Goal: Transaction & Acquisition: Book appointment/travel/reservation

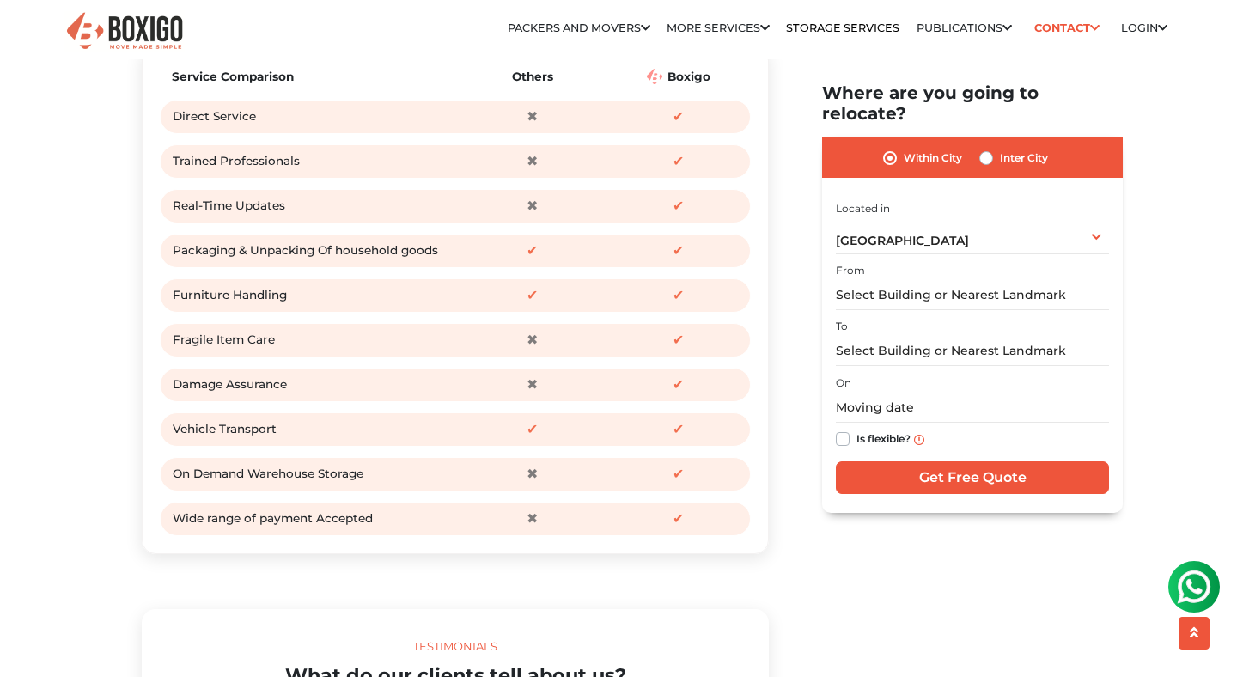
scroll to position [2131, 0]
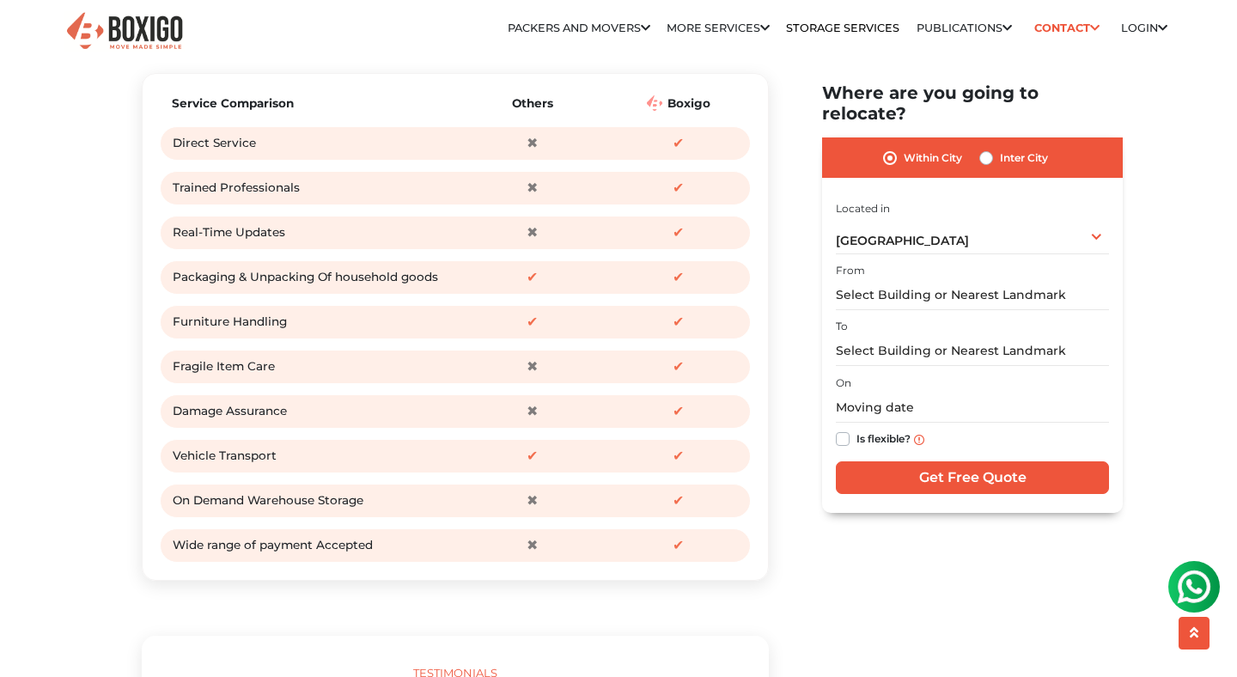
click at [298, 516] on div "Service Comparison Others Boxigo Direct Service ✖ ✔ Trained Professionals ✖ ✔ R…" at bounding box center [455, 326] width 591 height 471
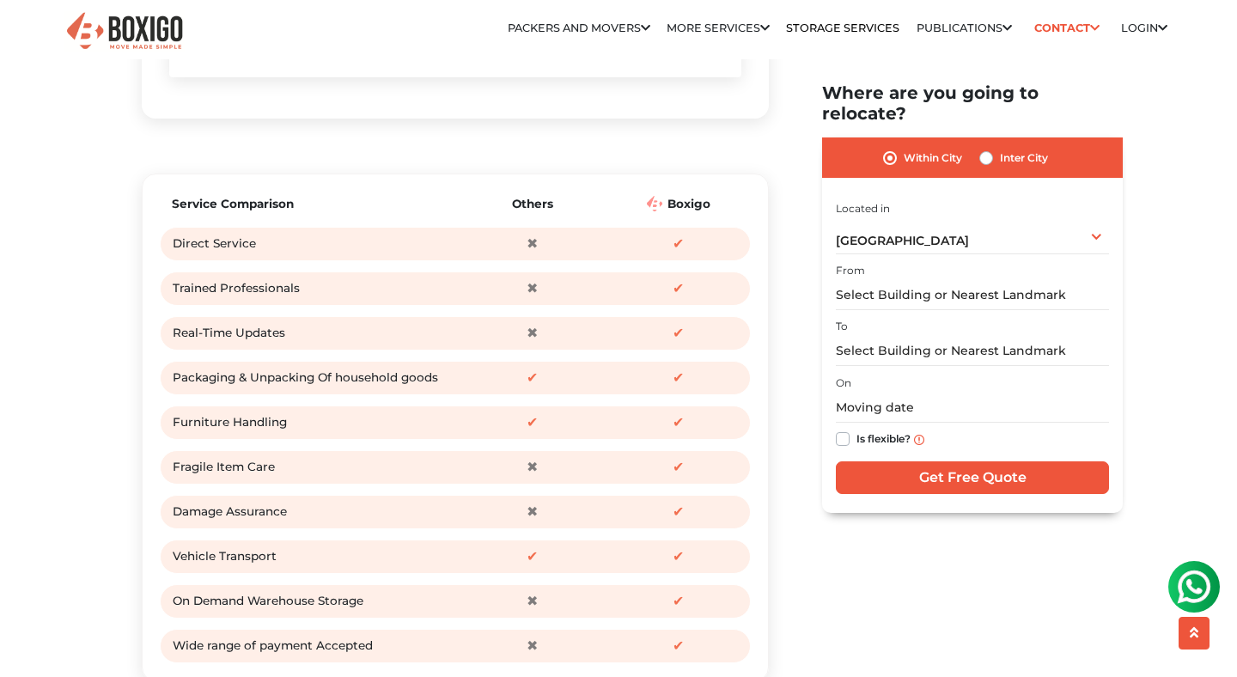
scroll to position [2027, 0]
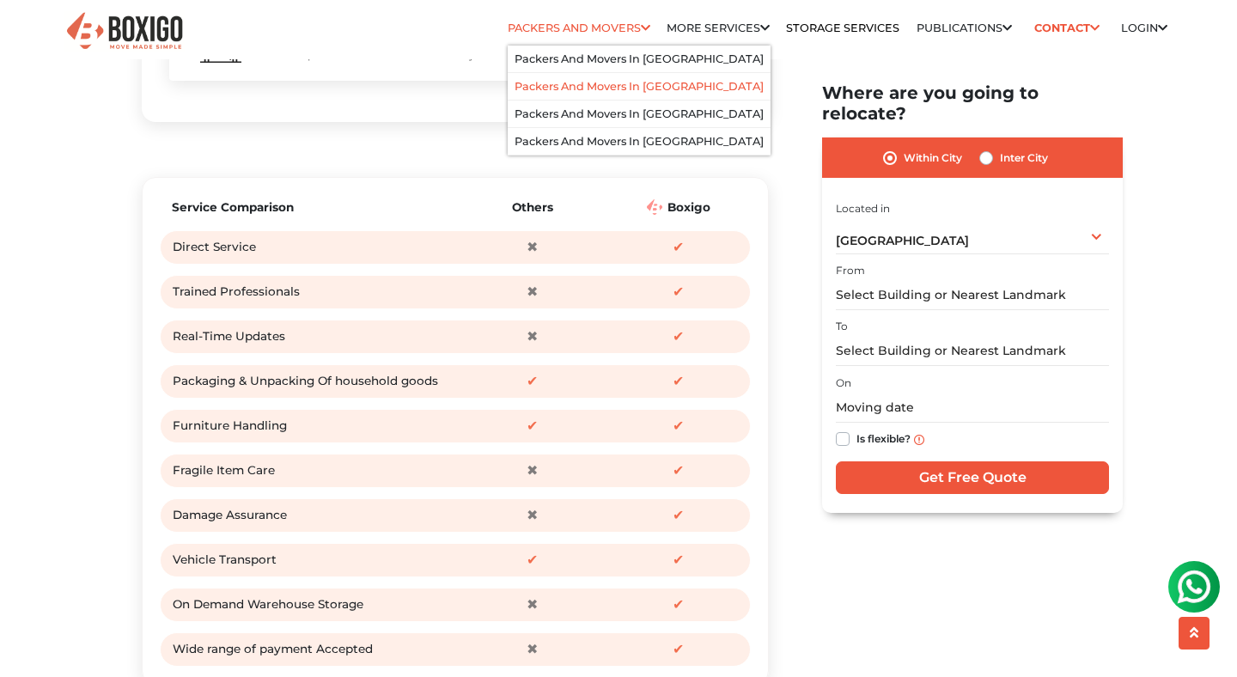
click at [614, 89] on link "Packers and Movers in [GEOGRAPHIC_DATA]" at bounding box center [639, 86] width 249 height 13
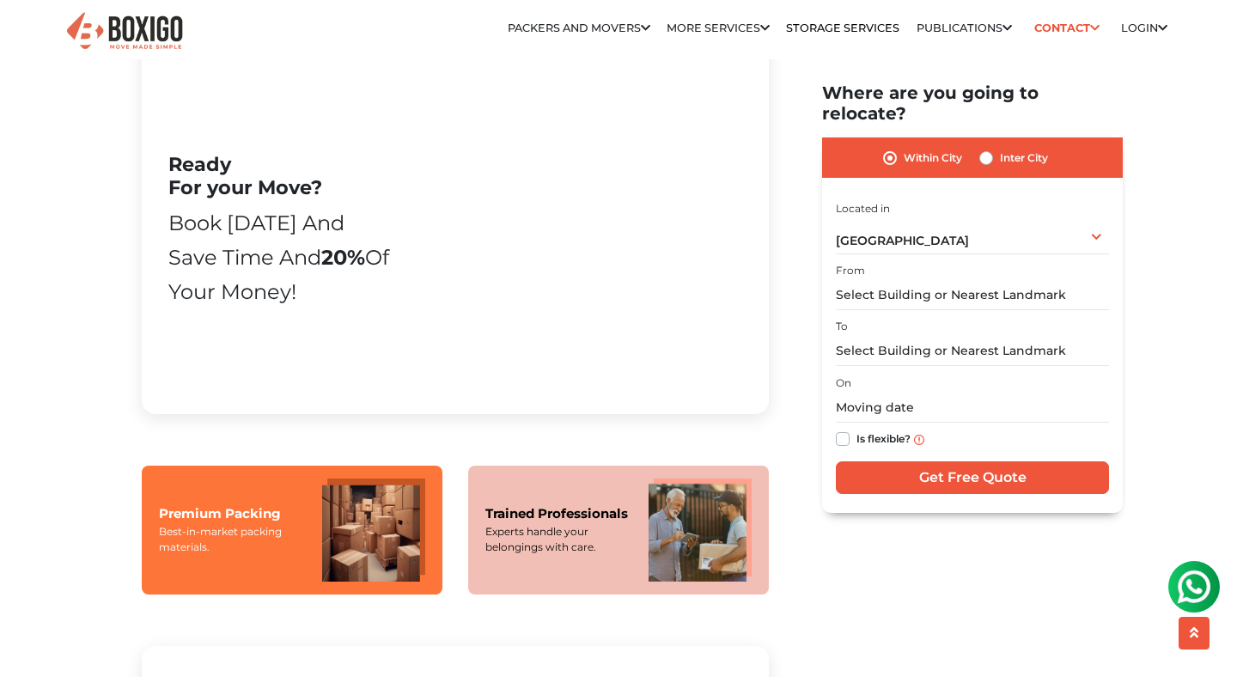
scroll to position [1020, 0]
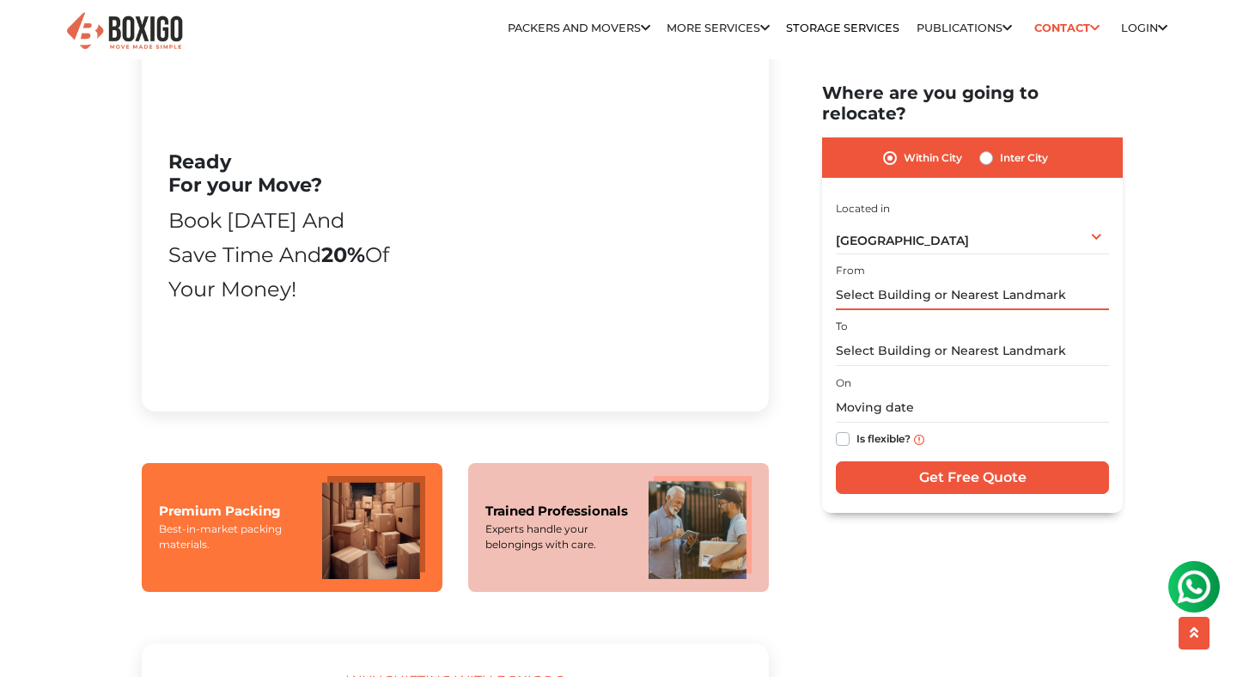
click at [999, 280] on input "text" at bounding box center [972, 295] width 273 height 30
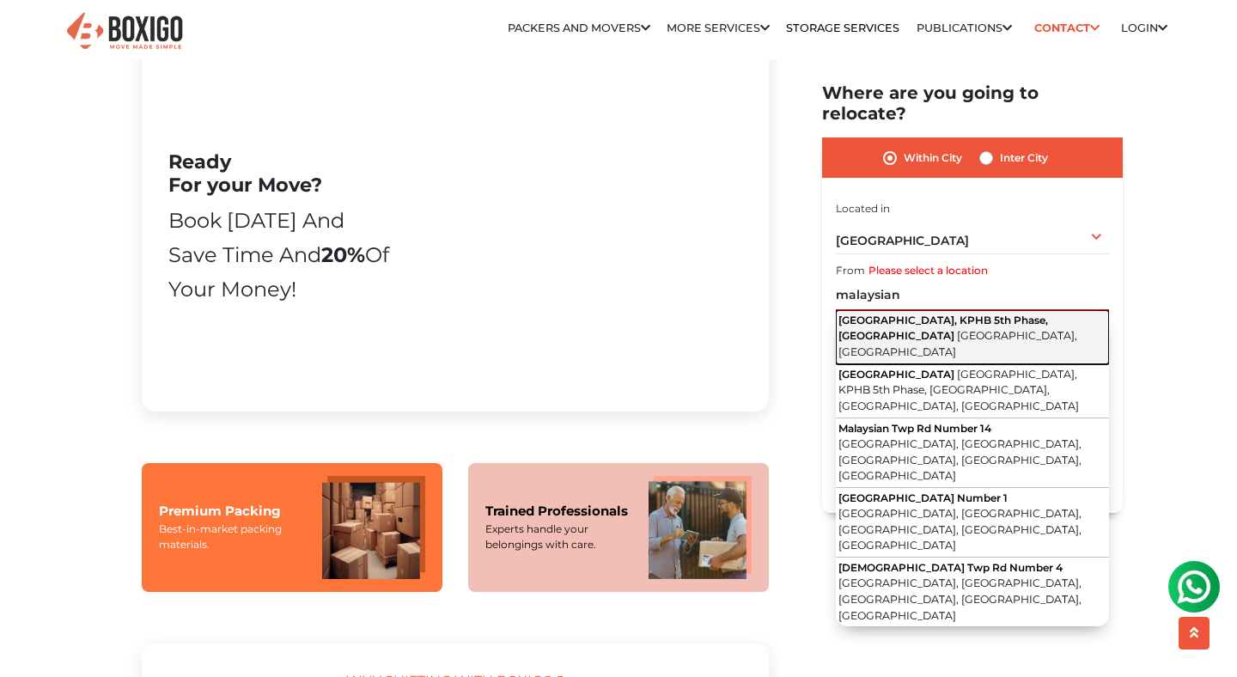
click at [1004, 314] on span "[GEOGRAPHIC_DATA], KPHB 5th Phase, [GEOGRAPHIC_DATA]" at bounding box center [944, 328] width 210 height 28
type input "[GEOGRAPHIC_DATA], KPHB 5th Phase, [GEOGRAPHIC_DATA], [GEOGRAPHIC_DATA], [GEOGR…"
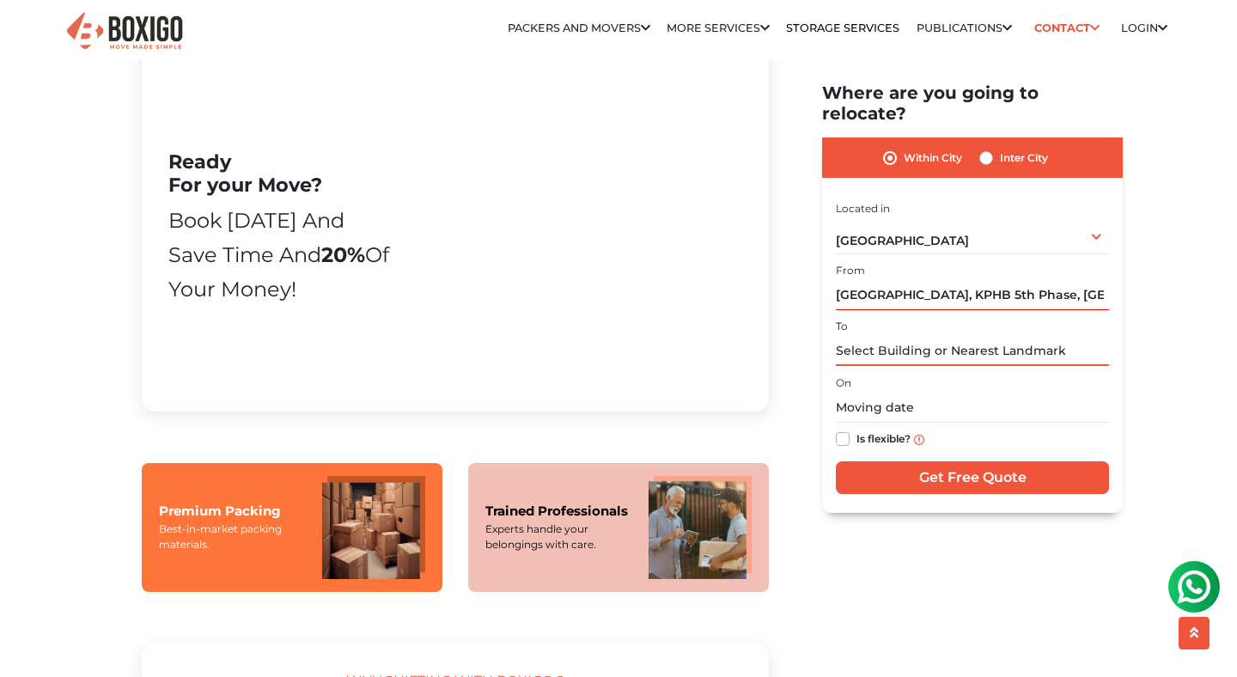
click at [996, 336] on input "text" at bounding box center [972, 351] width 273 height 30
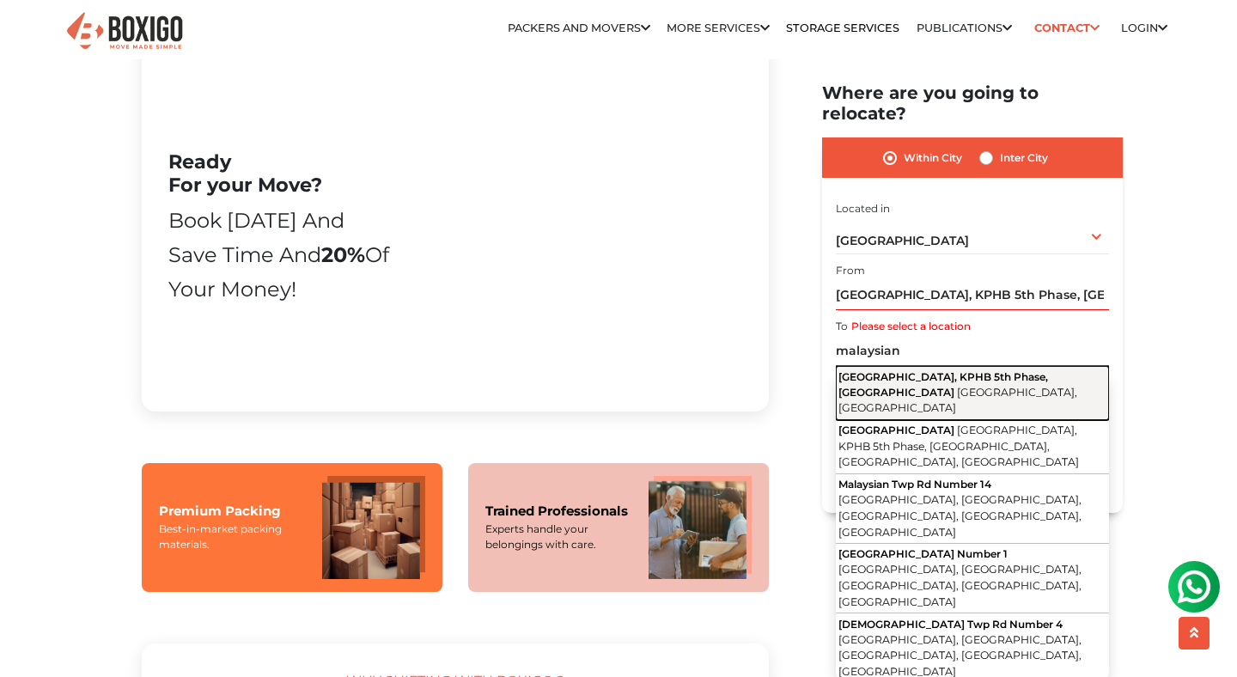
click at [1000, 369] on span "[GEOGRAPHIC_DATA], KPHB 5th Phase, [GEOGRAPHIC_DATA]" at bounding box center [944, 383] width 210 height 28
type input "[GEOGRAPHIC_DATA], KPHB 5th Phase, [GEOGRAPHIC_DATA], [GEOGRAPHIC_DATA], [GEOGR…"
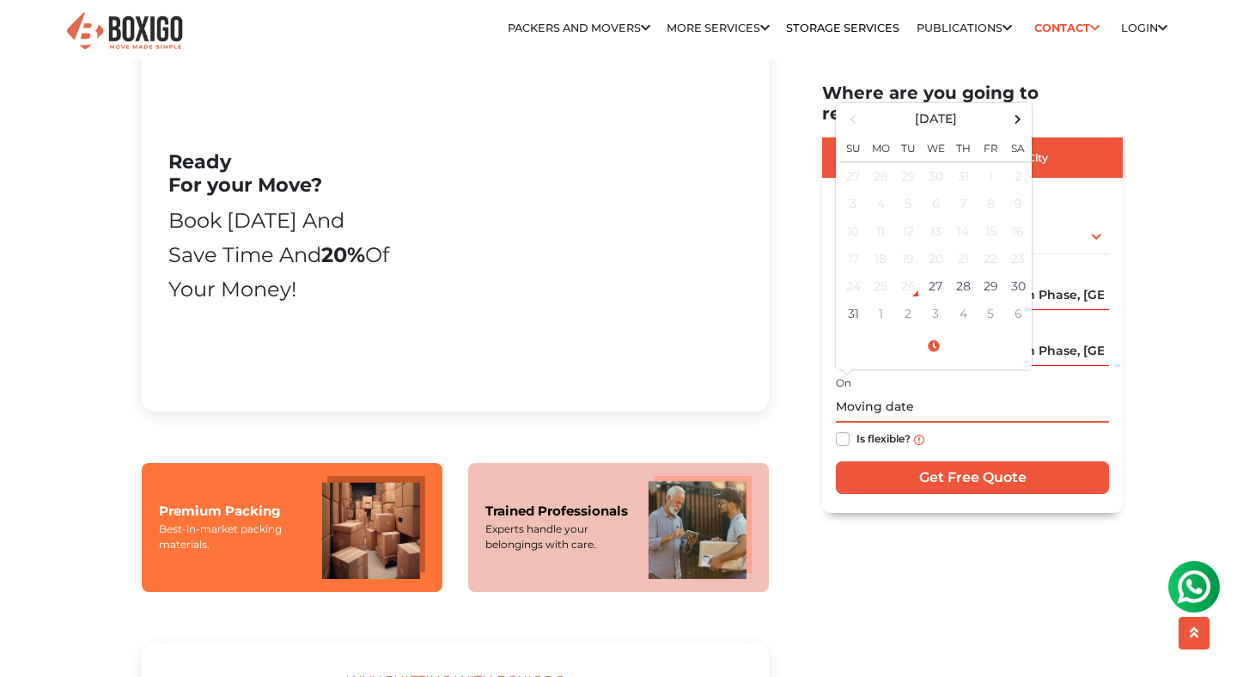
click at [988, 399] on input "text" at bounding box center [972, 408] width 273 height 30
click at [993, 272] on td "29" at bounding box center [990, 285] width 27 height 27
type input "[DATE] 12:00 AM"
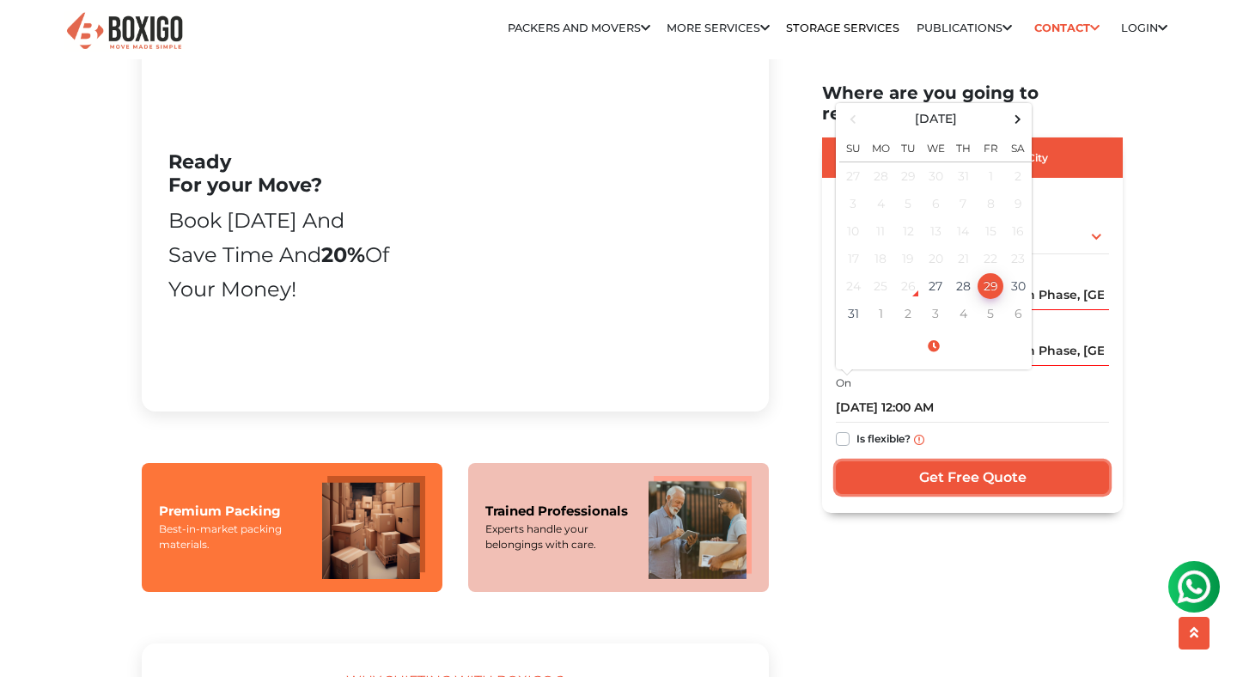
click at [998, 466] on input "Get Free Quote" at bounding box center [972, 477] width 273 height 33
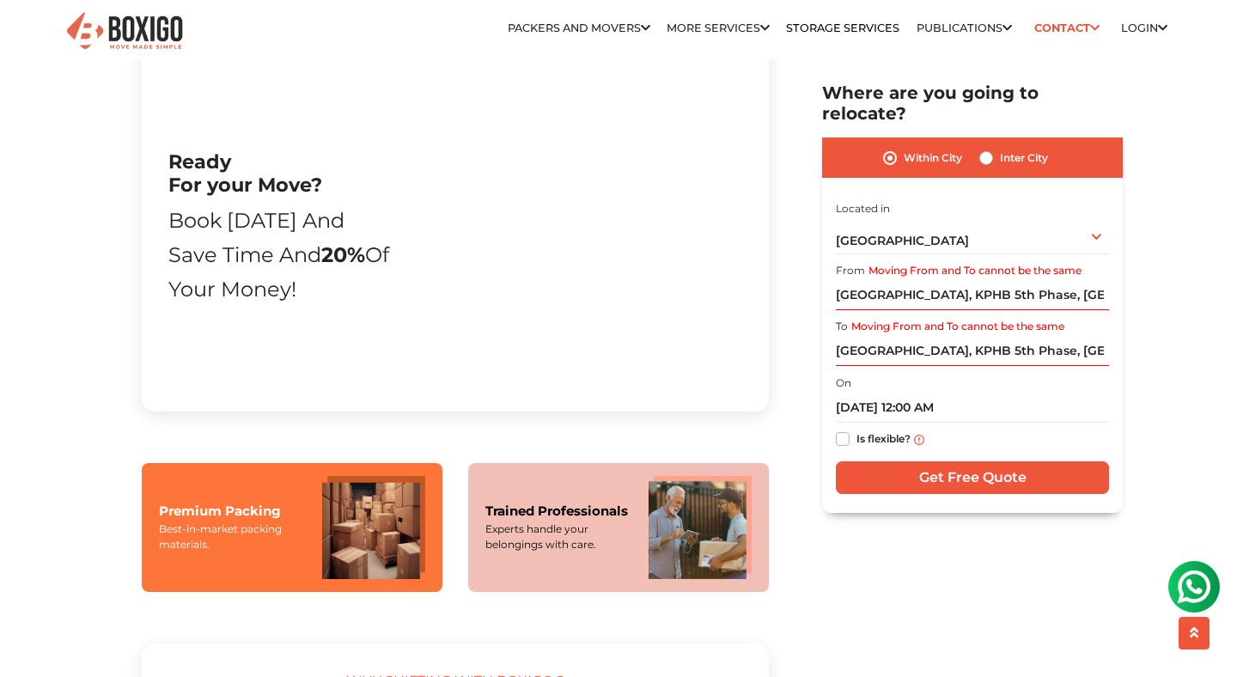
click at [857, 429] on label "Is flexible?" at bounding box center [884, 438] width 54 height 18
click at [847, 429] on input "Is flexible?" at bounding box center [843, 437] width 14 height 17
checkbox input "true"
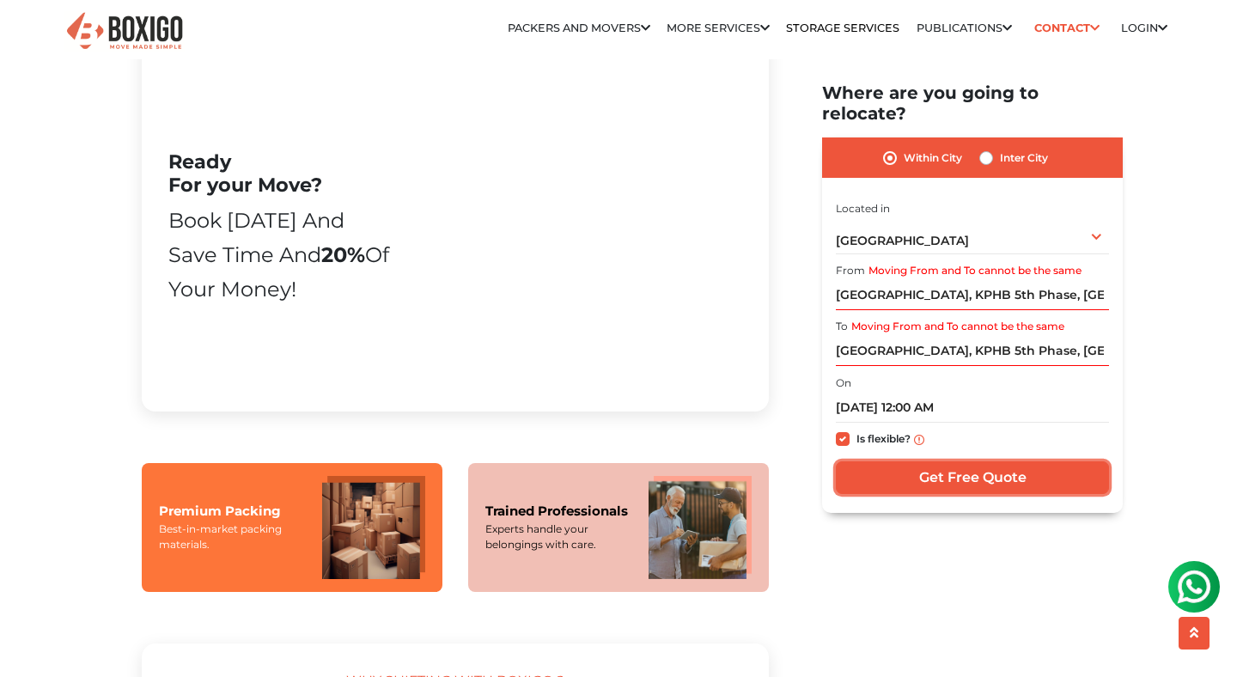
click at [925, 461] on input "Get Free Quote" at bounding box center [972, 477] width 273 height 33
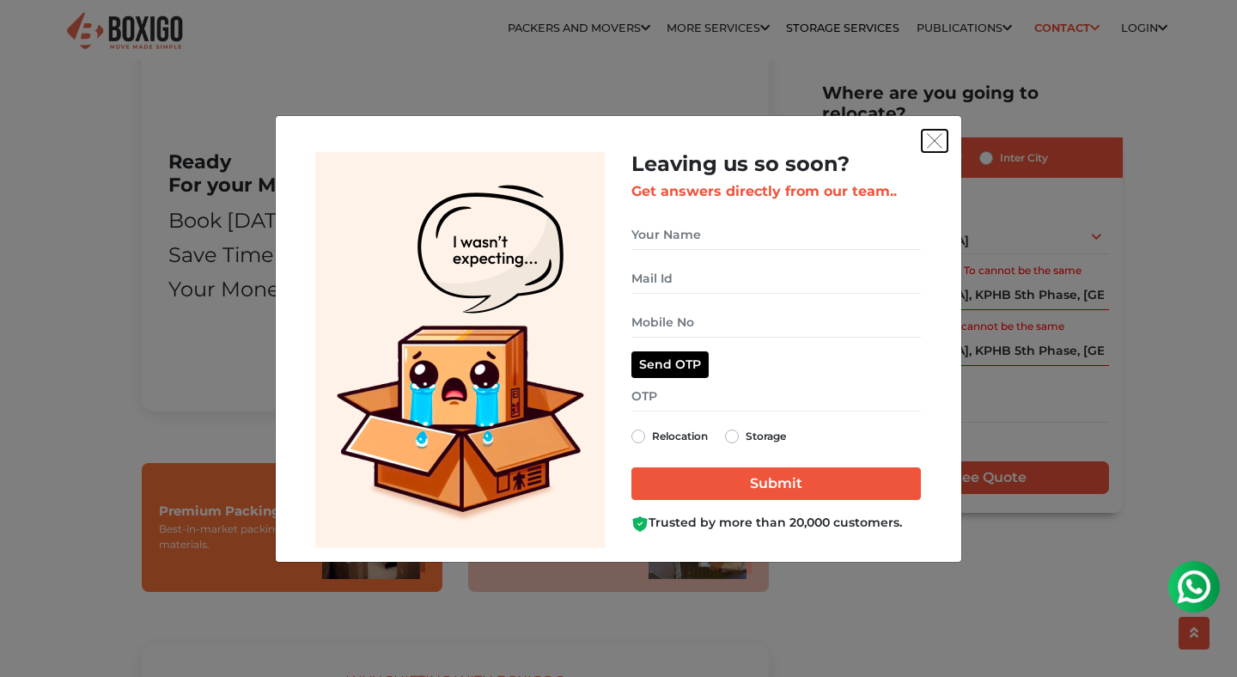
click at [934, 143] on img "get free quote dialog" at bounding box center [934, 140] width 15 height 15
